Goal: Task Accomplishment & Management: Use online tool/utility

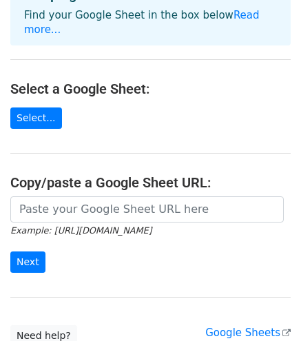
scroll to position [138, 0]
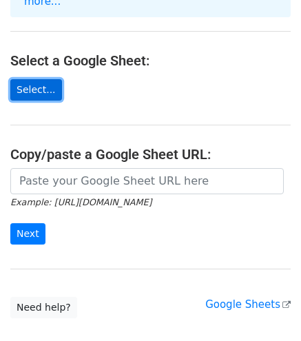
click at [41, 80] on link "Select..." at bounding box center [36, 89] width 52 height 21
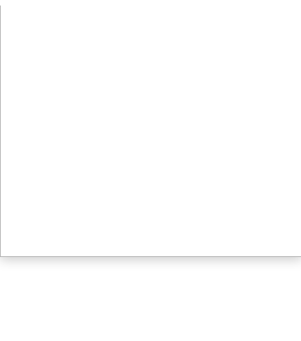
scroll to position [202, 0]
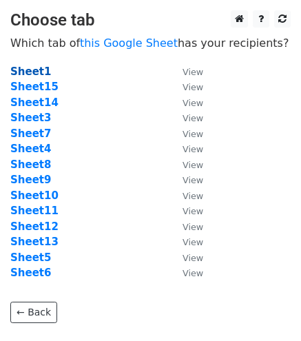
click at [17, 68] on strong "Sheet1" at bounding box center [30, 71] width 41 height 12
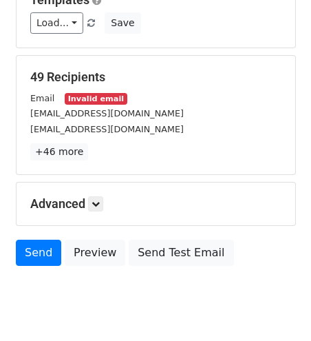
scroll to position [246, 0]
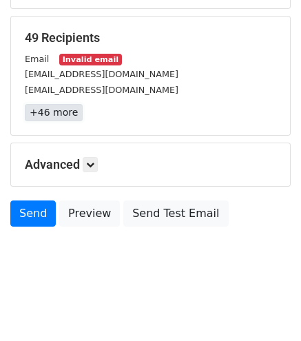
click at [58, 112] on link "+46 more" at bounding box center [54, 112] width 58 height 17
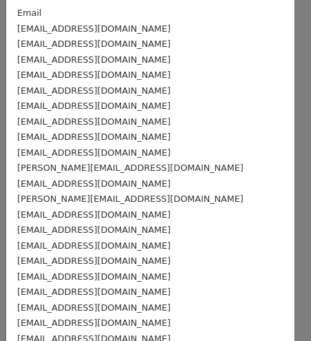
scroll to position [0, 0]
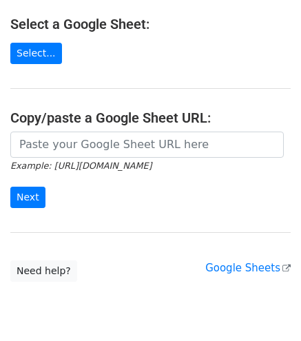
scroll to position [207, 0]
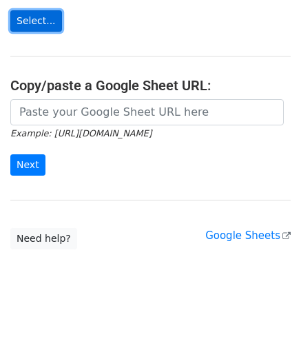
click at [43, 11] on link "Select..." at bounding box center [36, 20] width 52 height 21
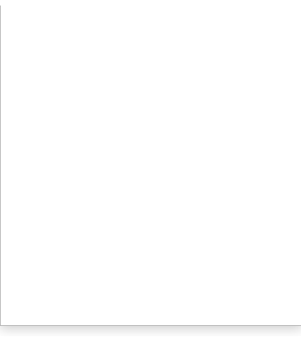
scroll to position [202, 0]
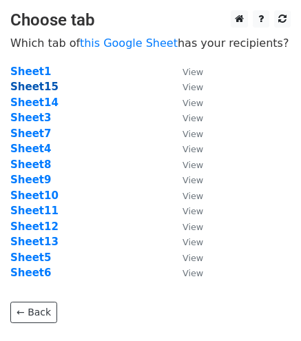
click at [39, 88] on strong "Sheet15" at bounding box center [34, 87] width 48 height 12
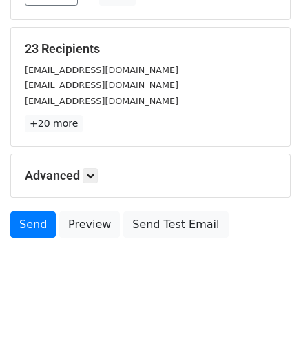
scroll to position [246, 0]
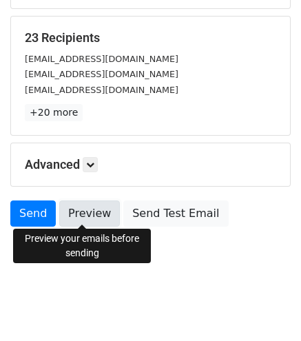
click at [85, 207] on link "Preview" at bounding box center [89, 213] width 61 height 26
click at [84, 211] on link "Preview" at bounding box center [89, 213] width 61 height 26
